Goal: Check status: Check status

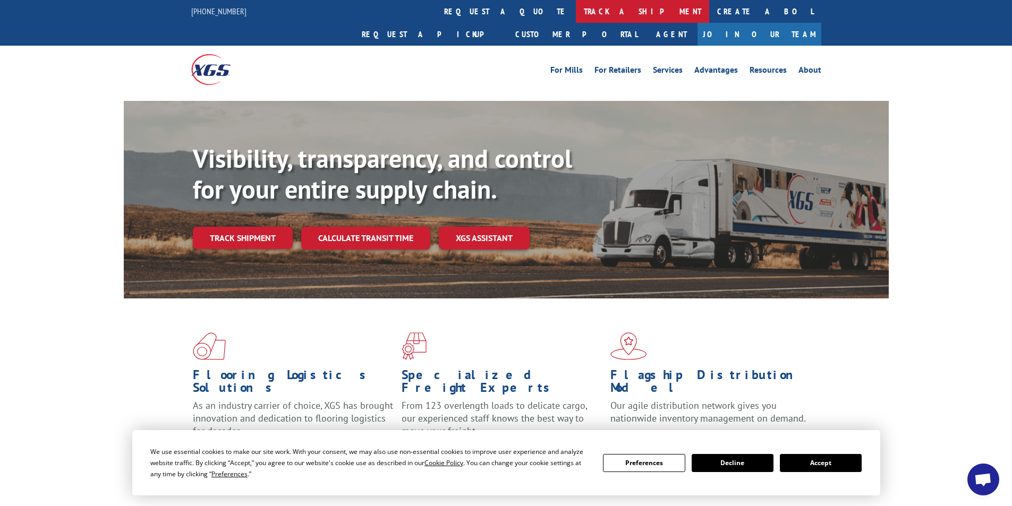
click at [576, 11] on link "track a shipment" at bounding box center [642, 11] width 133 height 23
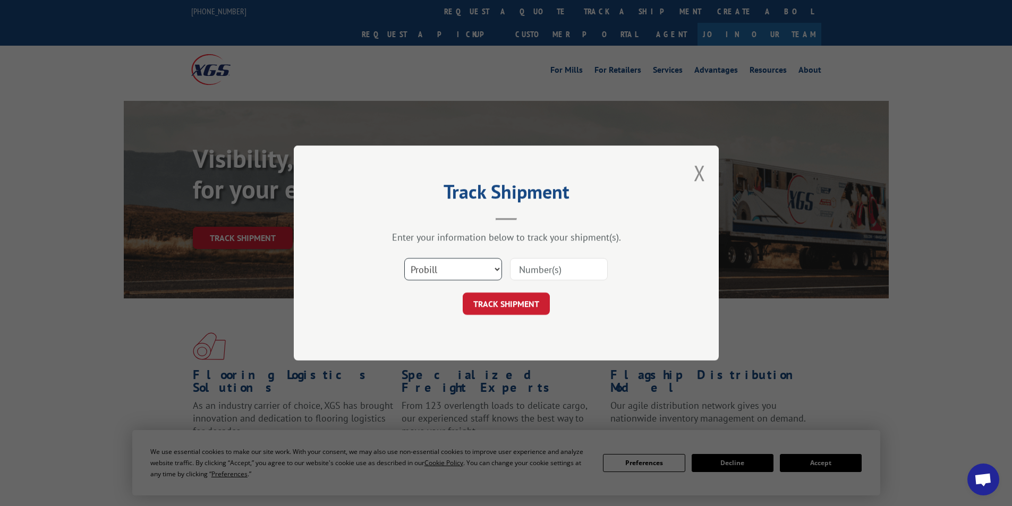
click at [474, 275] on select "Select category... Probill BOL PO" at bounding box center [453, 269] width 98 height 22
select select "bol"
click at [404, 258] on select "Select category... Probill BOL PO" at bounding box center [453, 269] width 98 height 22
click at [524, 274] on input at bounding box center [559, 269] width 98 height 22
paste input "404614-01"
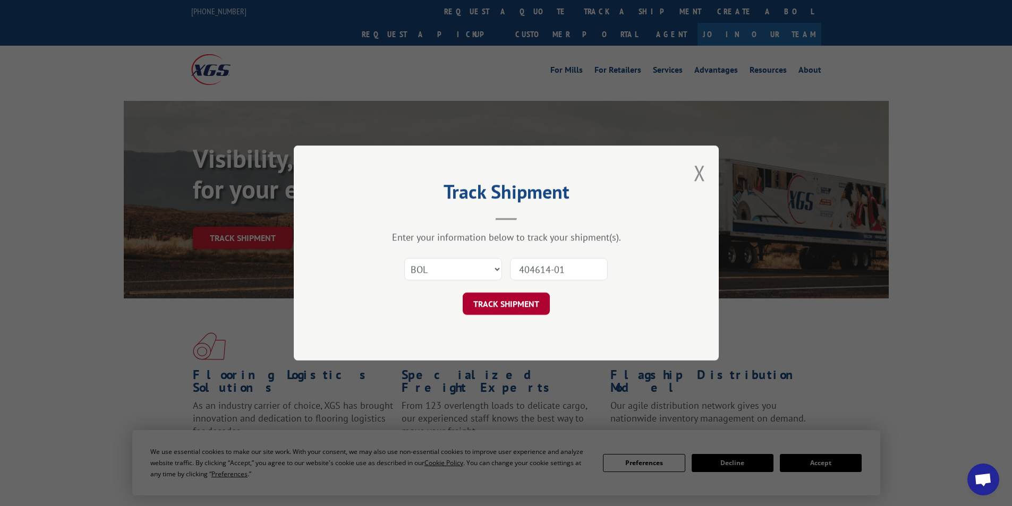
type input "404614-01"
click at [507, 309] on button "TRACK SHIPMENT" at bounding box center [506, 304] width 87 height 22
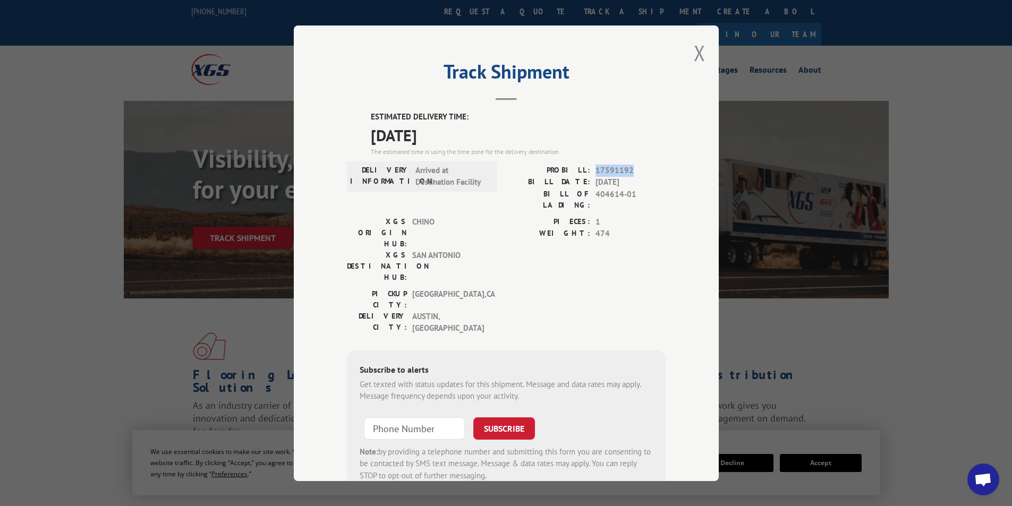
drag, startPoint x: 593, startPoint y: 168, endPoint x: 635, endPoint y: 172, distance: 41.6
click at [635, 172] on span "17591192" at bounding box center [630, 170] width 70 height 12
click at [618, 202] on div "PROBILL: 17591192 BILL DATE: [DATE] BILL OF LADING: 404614-01" at bounding box center [585, 190] width 159 height 52
